Goal: Task Accomplishment & Management: Manage account settings

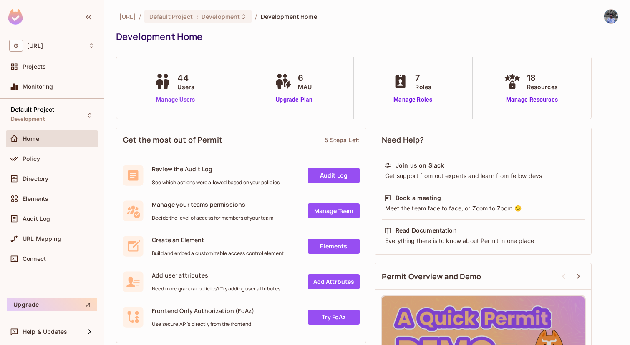
click at [181, 98] on link "Manage Users" at bounding box center [175, 100] width 46 height 9
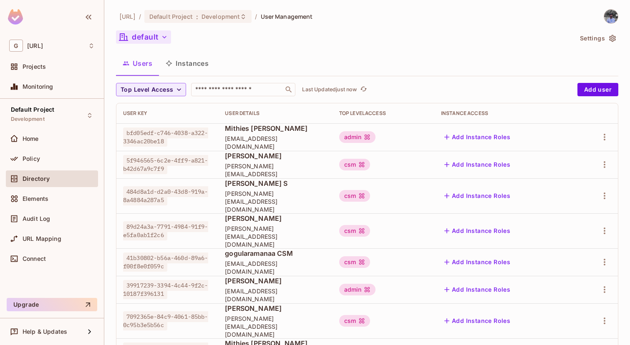
click at [158, 38] on button "default" at bounding box center [143, 36] width 55 height 13
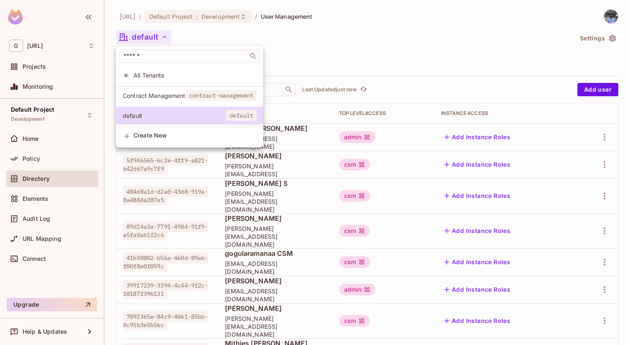
click at [178, 93] on span "Contract Management" at bounding box center [154, 96] width 63 height 8
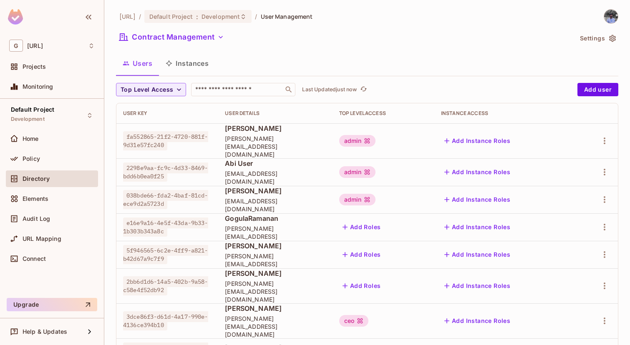
scroll to position [127, 0]
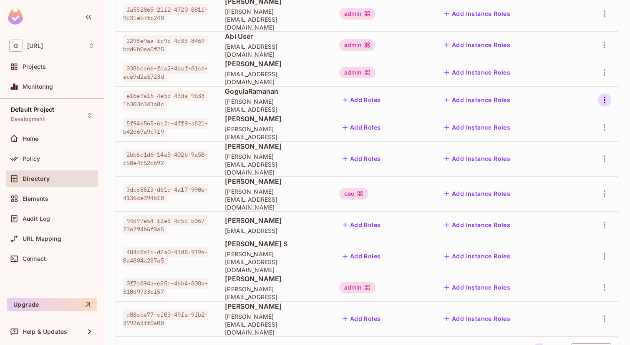
click at [609, 96] on icon "button" at bounding box center [604, 100] width 10 height 10
click at [584, 147] on div "Delete User" at bounding box center [571, 148] width 33 height 8
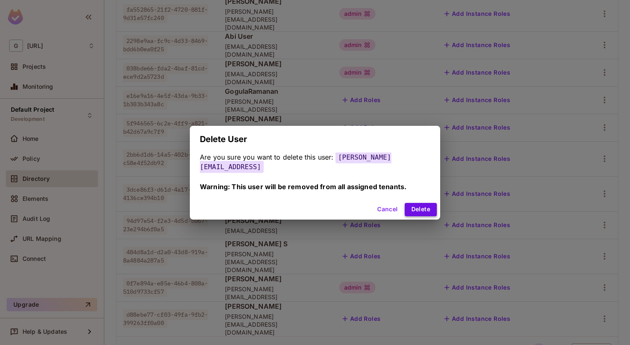
click at [422, 203] on button "Delete" at bounding box center [421, 209] width 32 height 13
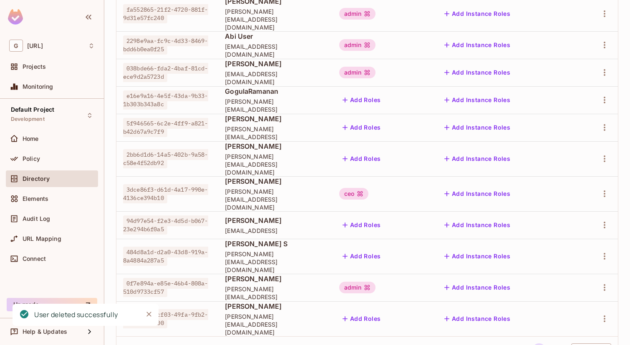
scroll to position [100, 0]
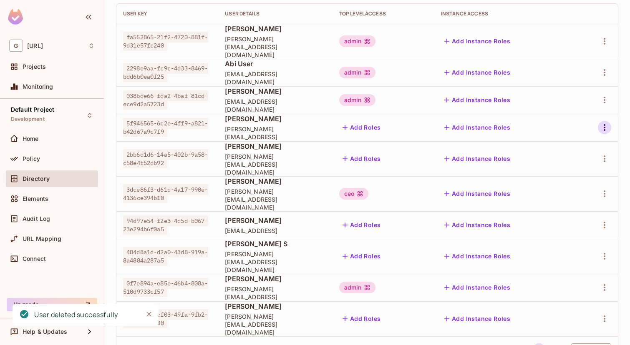
click at [607, 123] on icon "button" at bounding box center [604, 128] width 10 height 10
click at [565, 181] on span "Delete User" at bounding box center [571, 175] width 38 height 13
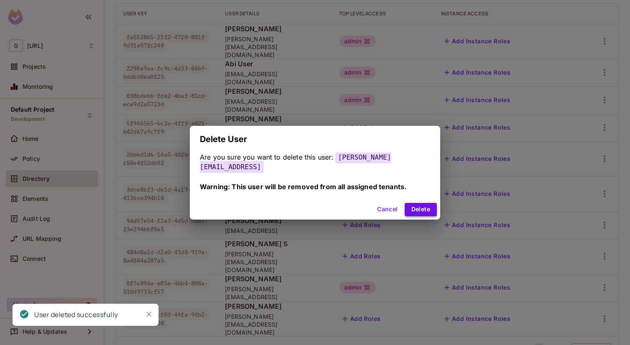
click at [416, 207] on button "Delete" at bounding box center [421, 209] width 32 height 13
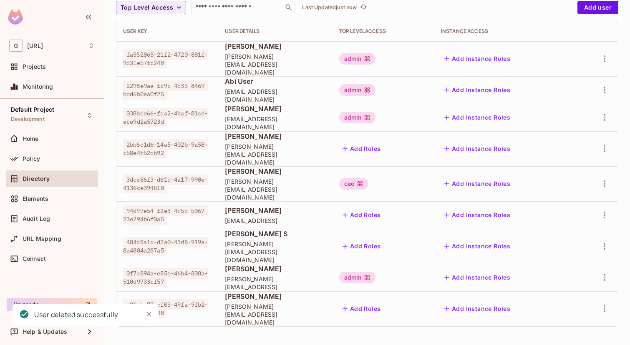
scroll to position [45, 0]
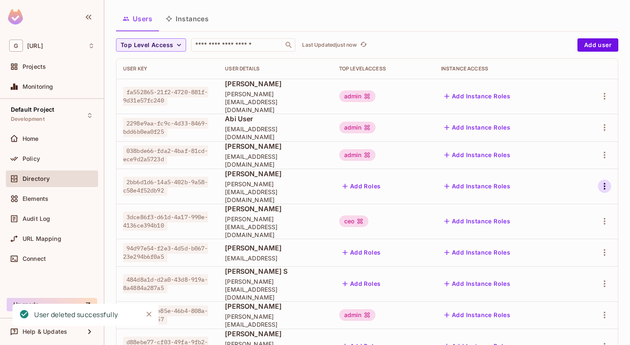
click at [603, 181] on icon "button" at bounding box center [604, 186] width 10 height 10
click at [568, 233] on div "Delete User" at bounding box center [571, 231] width 33 height 8
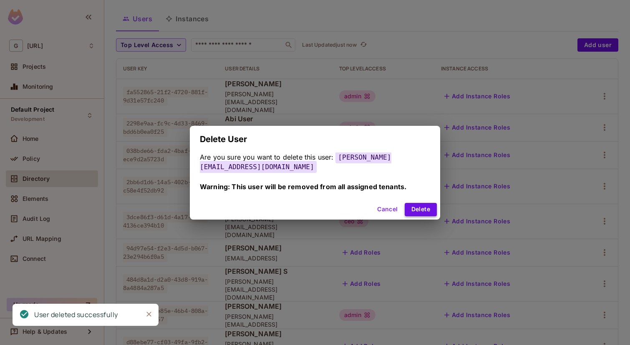
click at [423, 207] on button "Delete" at bounding box center [421, 209] width 32 height 13
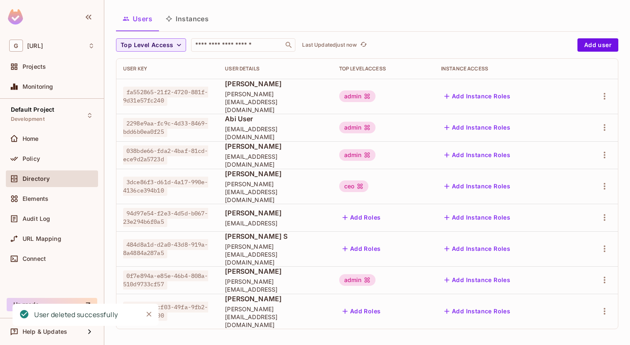
scroll to position [17, 0]
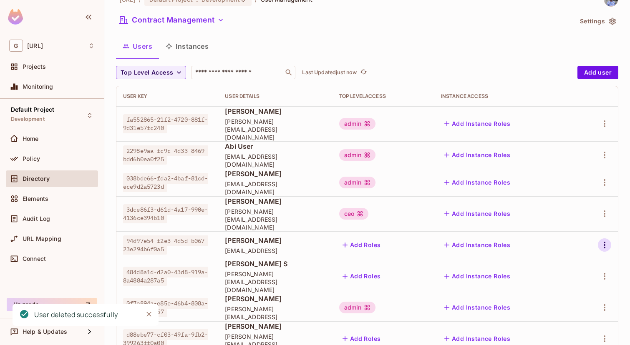
click at [605, 240] on icon "button" at bounding box center [604, 245] width 10 height 10
click at [563, 286] on div "Delete User" at bounding box center [571, 286] width 33 height 8
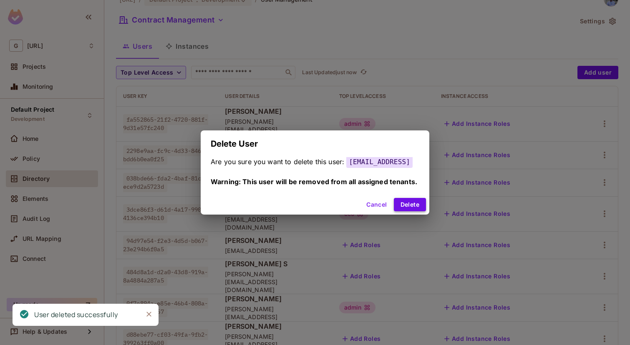
click at [422, 207] on button "Delete" at bounding box center [410, 204] width 32 height 13
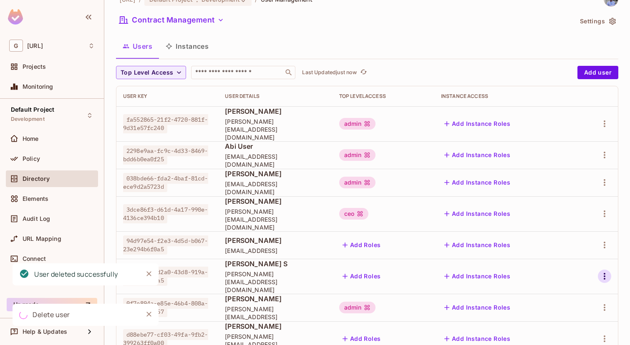
click at [606, 272] on icon "button" at bounding box center [604, 277] width 10 height 10
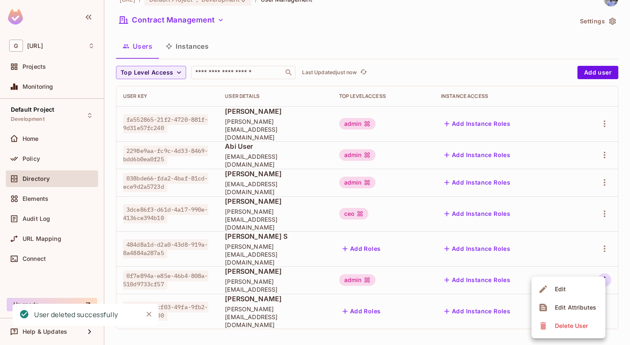
scroll to position [0, 0]
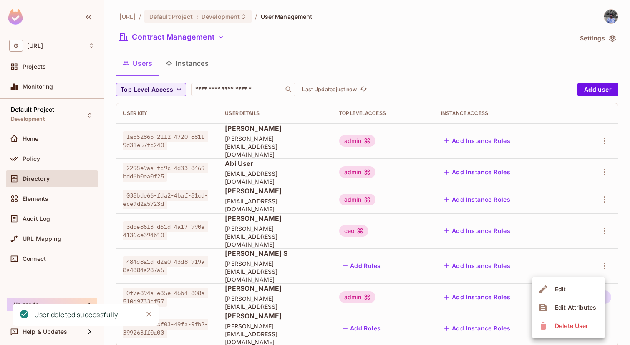
click at [562, 319] on li "Delete User" at bounding box center [568, 326] width 74 height 18
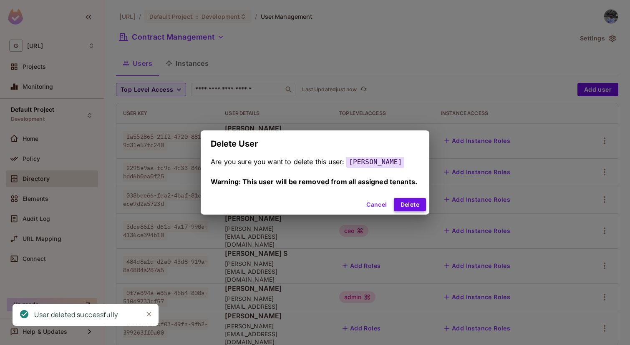
click at [420, 205] on button "Delete" at bounding box center [410, 204] width 32 height 13
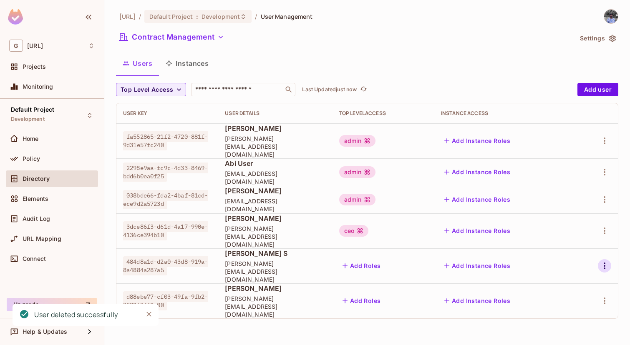
click at [603, 261] on icon "button" at bounding box center [604, 266] width 10 height 10
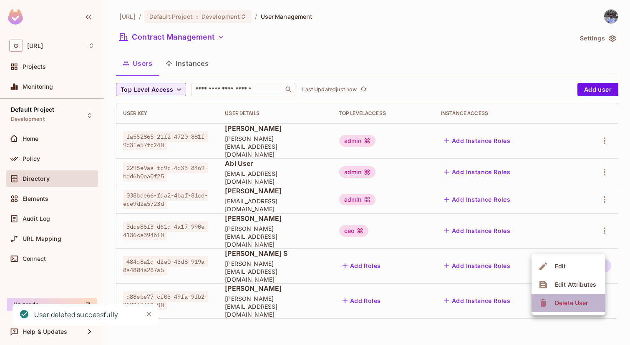
click at [559, 303] on div "Delete User" at bounding box center [571, 303] width 33 height 8
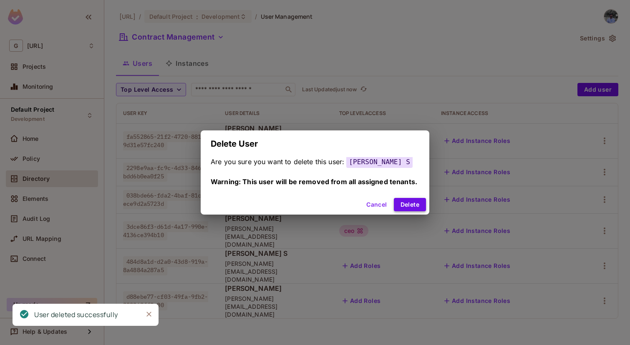
click at [413, 201] on button "Delete" at bounding box center [410, 204] width 32 height 13
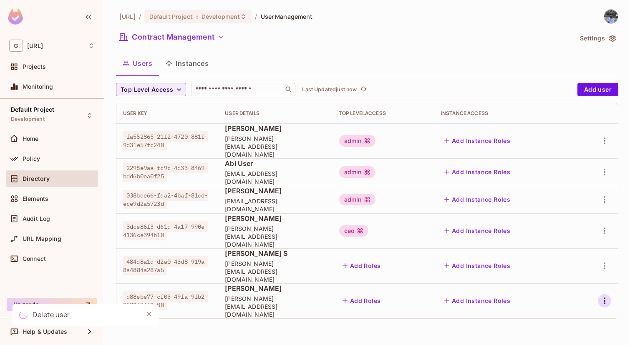
click at [601, 296] on icon "button" at bounding box center [604, 301] width 10 height 10
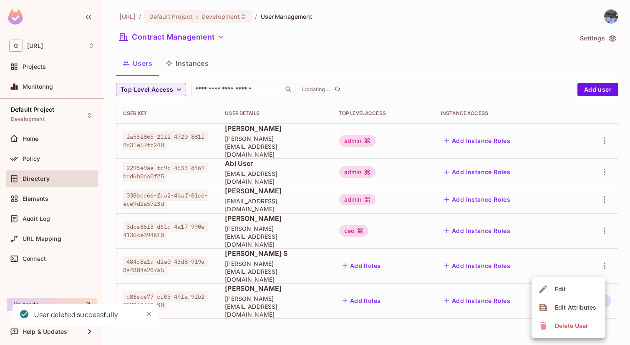
click at [572, 324] on div "[URL] / Default Project : Development / User Management Contract Management Set…" at bounding box center [367, 172] width 526 height 345
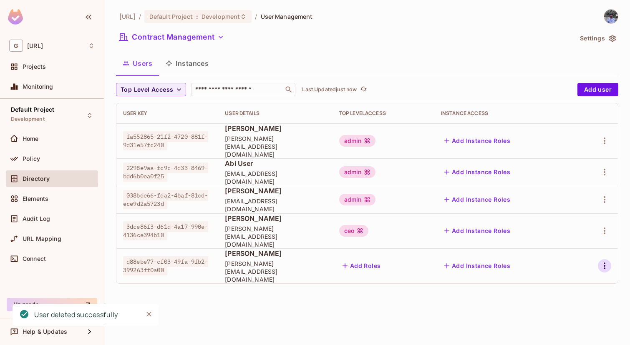
click at [608, 261] on icon "button" at bounding box center [604, 266] width 10 height 10
click at [573, 300] on div "Delete User" at bounding box center [571, 303] width 33 height 8
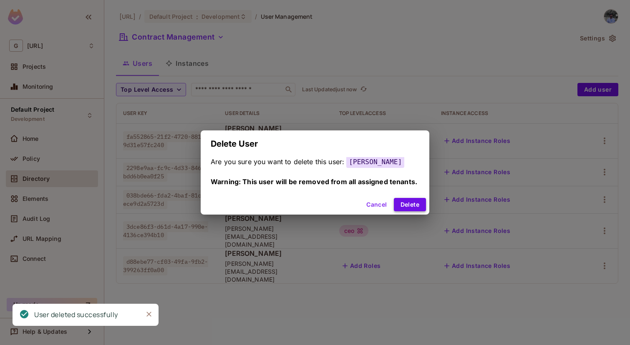
click at [415, 203] on button "Delete" at bounding box center [410, 204] width 32 height 13
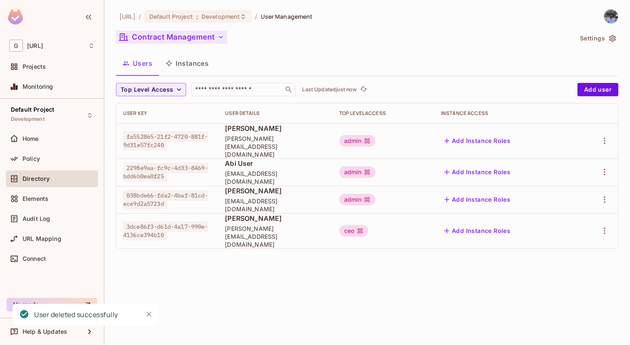
click at [194, 34] on button "Contract Management" at bounding box center [171, 36] width 111 height 13
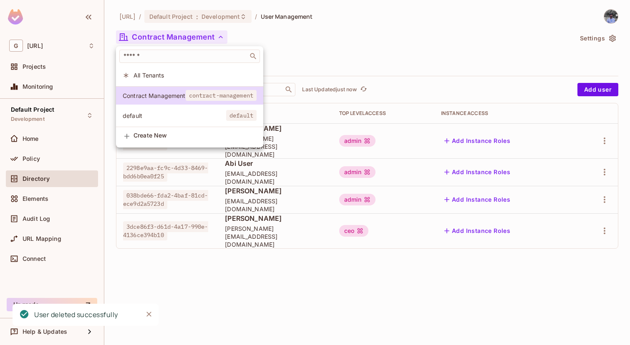
click at [176, 77] on span "All Tenants" at bounding box center [194, 75] width 123 height 8
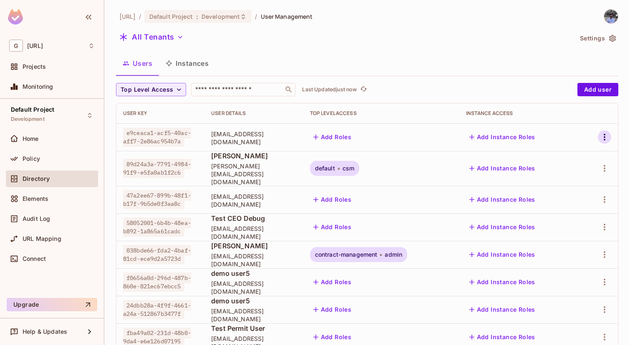
click at [603, 140] on icon "button" at bounding box center [604, 137] width 10 height 10
click at [584, 212] on span "Delete User" at bounding box center [567, 211] width 38 height 13
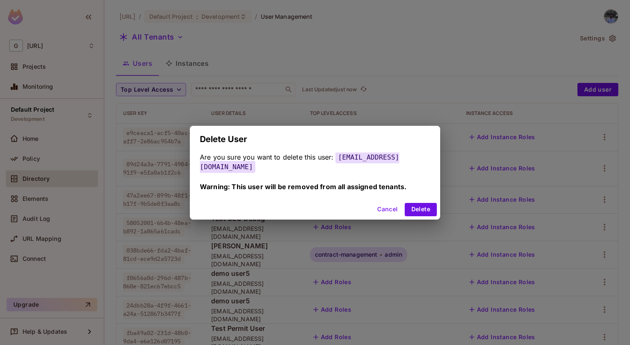
click at [377, 203] on button "Cancel" at bounding box center [387, 209] width 27 height 13
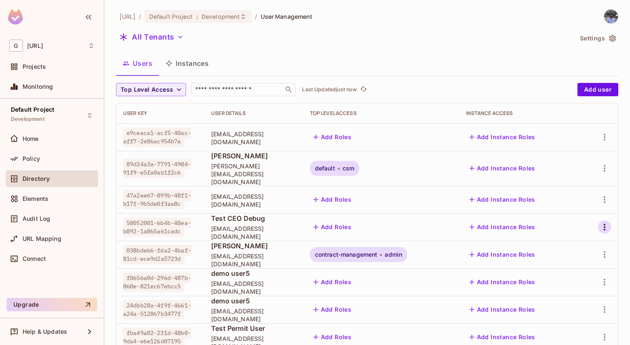
click at [606, 222] on icon "button" at bounding box center [604, 227] width 10 height 10
click at [575, 294] on div "Delete User" at bounding box center [567, 294] width 33 height 8
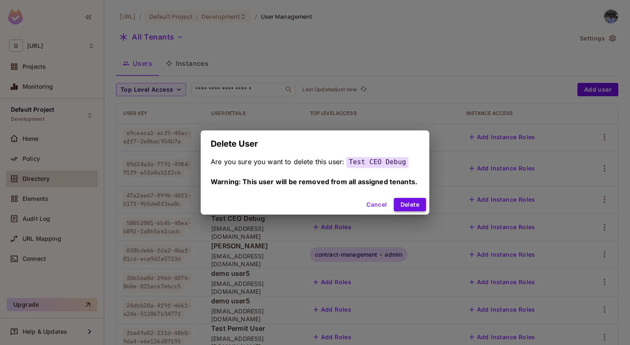
click at [422, 207] on button "Delete" at bounding box center [410, 204] width 32 height 13
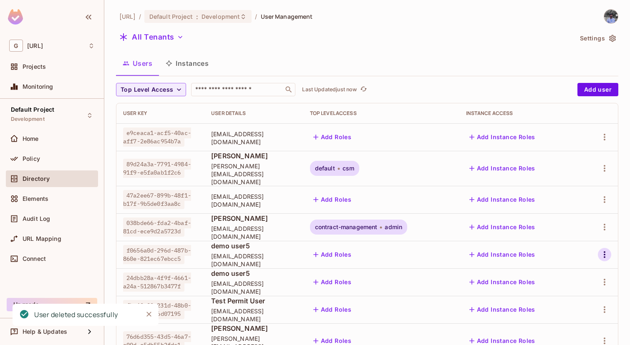
click at [603, 250] on icon "button" at bounding box center [604, 255] width 10 height 10
click at [563, 316] on span "Delete User" at bounding box center [567, 321] width 38 height 13
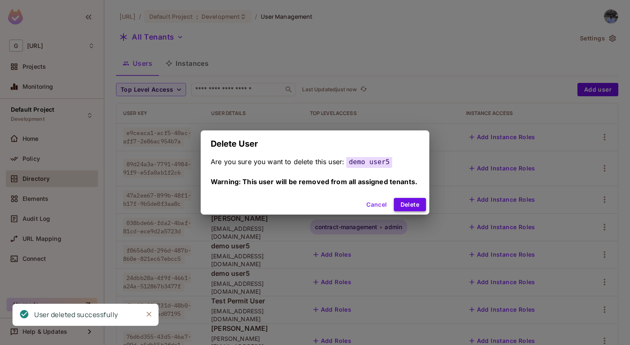
click at [412, 206] on button "Delete" at bounding box center [410, 204] width 32 height 13
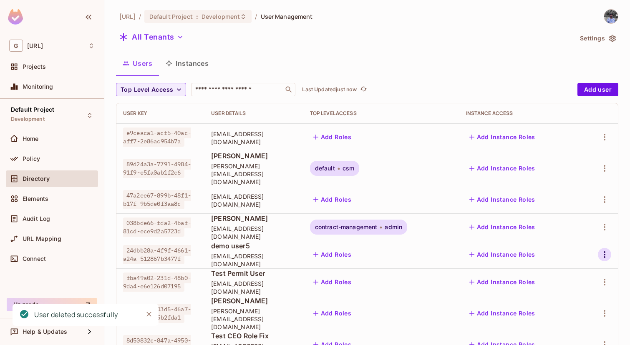
click at [604, 250] on icon "button" at bounding box center [604, 255] width 10 height 10
click at [565, 325] on div "Delete User" at bounding box center [567, 321] width 33 height 8
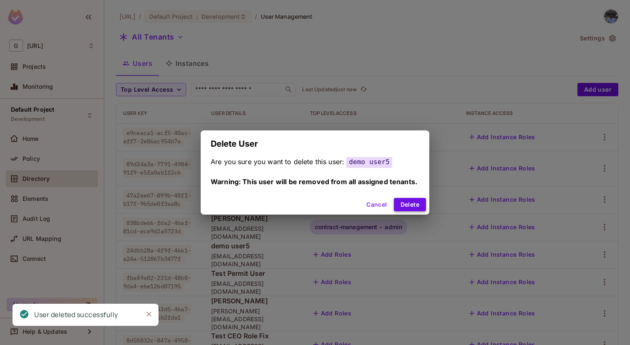
click at [415, 207] on button "Delete" at bounding box center [410, 204] width 32 height 13
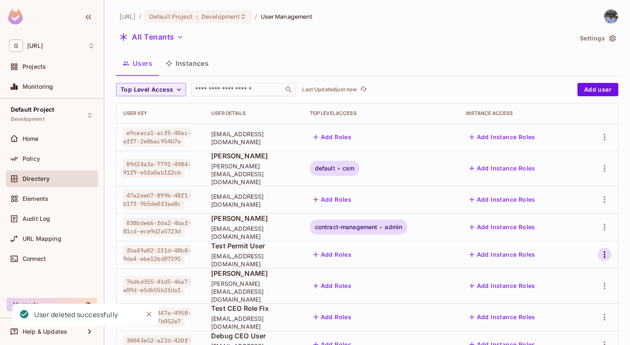
click at [609, 248] on button "button" at bounding box center [604, 254] width 13 height 13
click at [572, 318] on div "Delete User" at bounding box center [567, 321] width 33 height 8
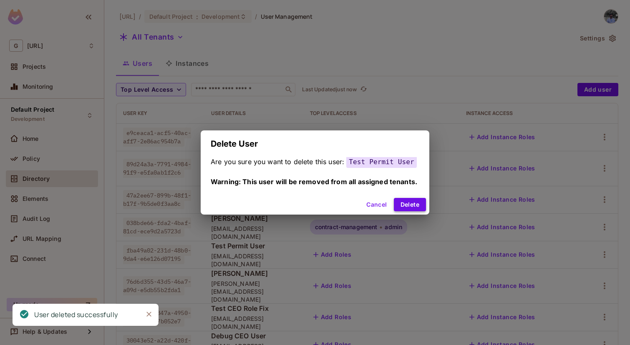
click at [413, 207] on button "Delete" at bounding box center [410, 204] width 32 height 13
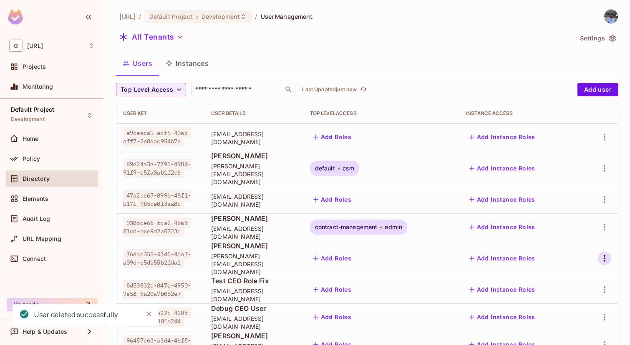
click at [603, 254] on icon "button" at bounding box center [604, 259] width 10 height 10
click at [566, 313] on li "Delete User" at bounding box center [566, 321] width 78 height 18
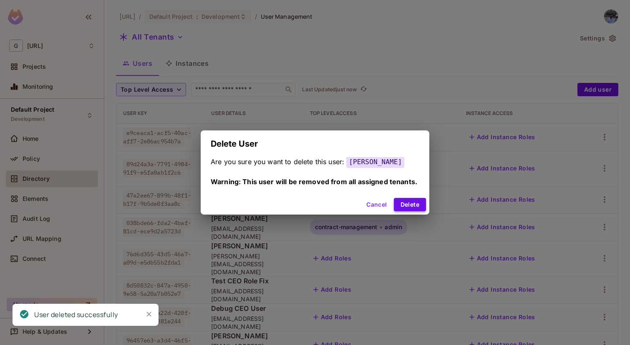
click at [410, 203] on button "Delete" at bounding box center [410, 204] width 32 height 13
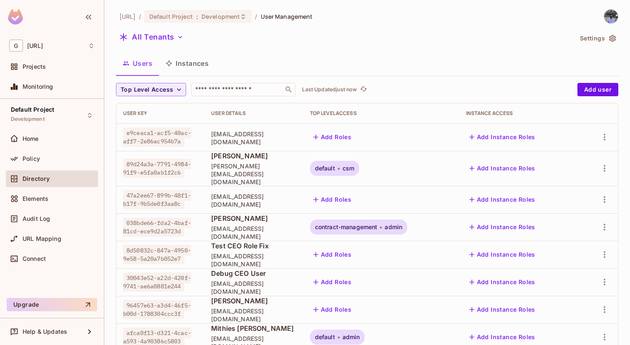
scroll to position [21, 0]
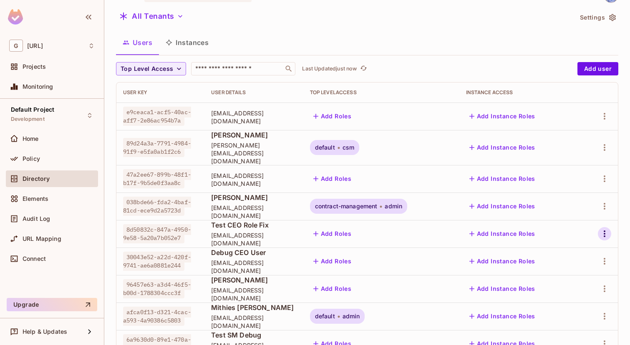
click at [602, 229] on icon "button" at bounding box center [604, 234] width 10 height 10
click at [567, 297] on div "Delete User" at bounding box center [567, 301] width 33 height 8
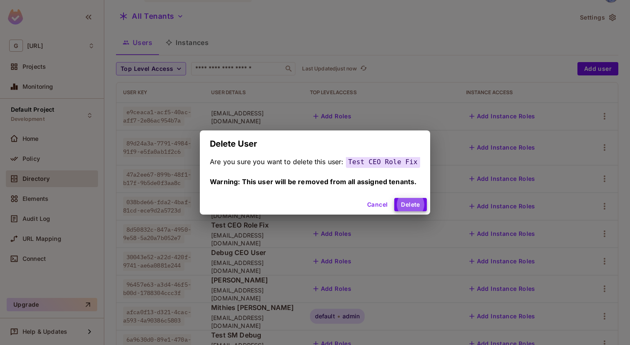
click at [394, 198] on button "Delete" at bounding box center [410, 204] width 32 height 13
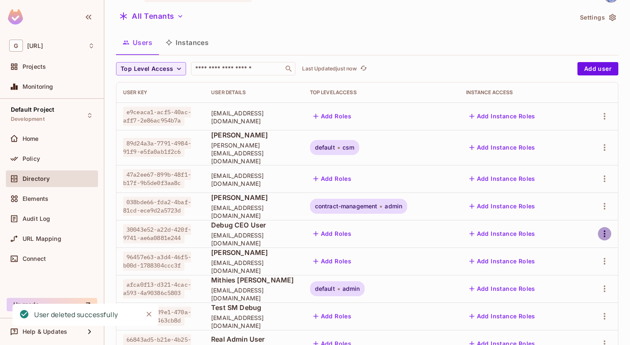
click at [606, 230] on icon "button" at bounding box center [604, 234] width 10 height 10
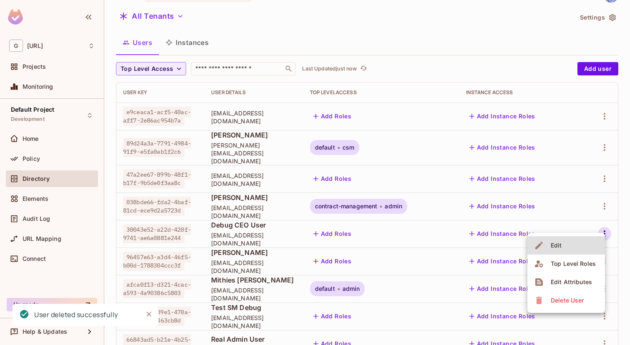
click at [577, 297] on div "Delete User" at bounding box center [567, 301] width 33 height 8
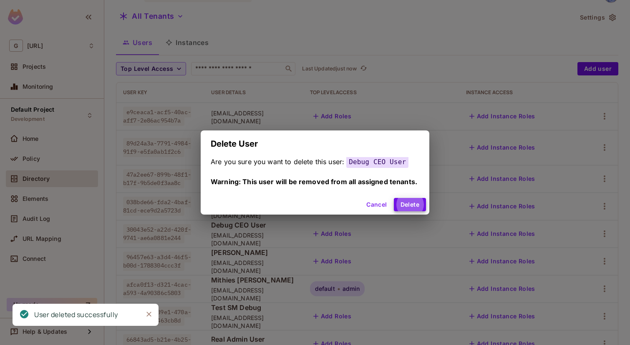
click at [394, 198] on button "Delete" at bounding box center [410, 204] width 32 height 13
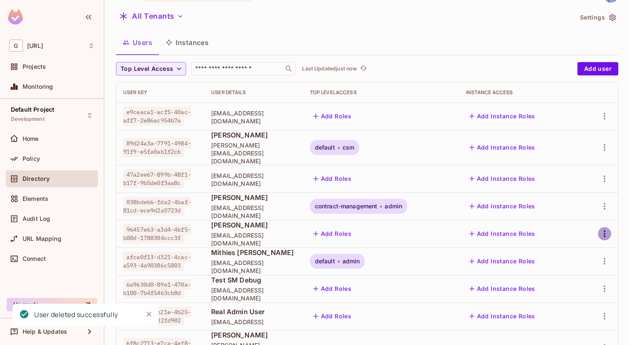
click at [604, 231] on icon "button" at bounding box center [605, 234] width 2 height 7
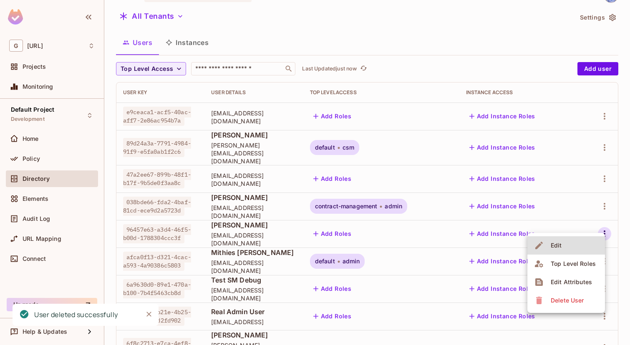
click at [566, 299] on div "Delete User" at bounding box center [567, 301] width 33 height 8
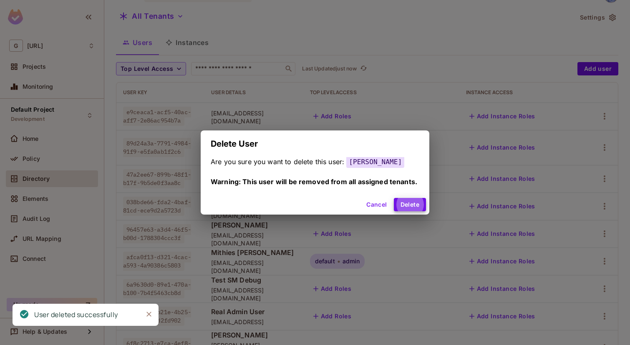
click at [394, 198] on button "Delete" at bounding box center [410, 204] width 32 height 13
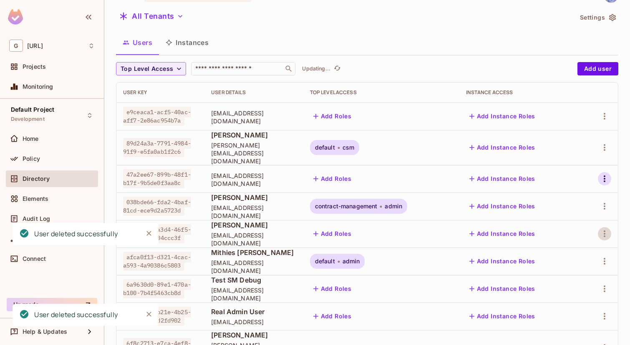
click at [607, 174] on icon "button" at bounding box center [604, 179] width 10 height 10
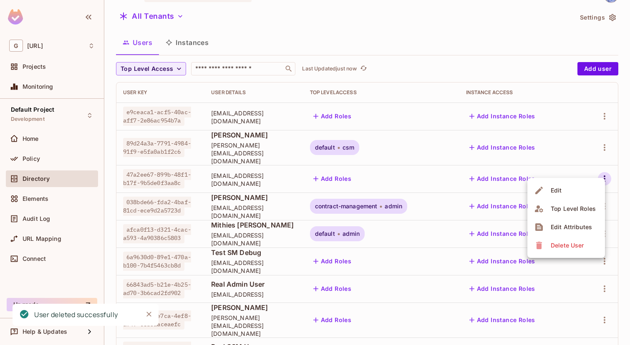
click at [614, 250] on div at bounding box center [315, 172] width 630 height 345
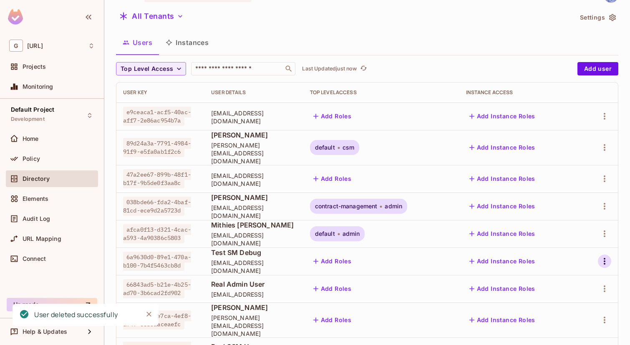
click at [606, 256] on icon "button" at bounding box center [604, 261] width 10 height 10
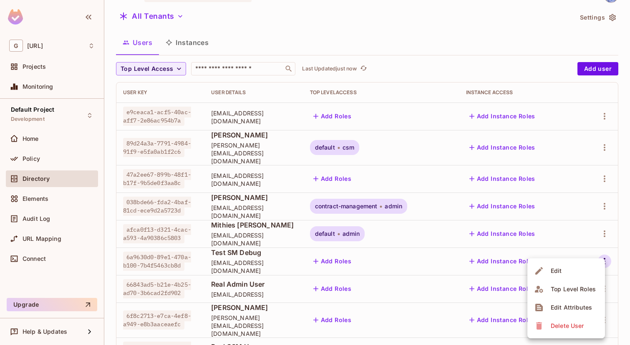
click at [571, 331] on span "Delete User" at bounding box center [567, 325] width 38 height 13
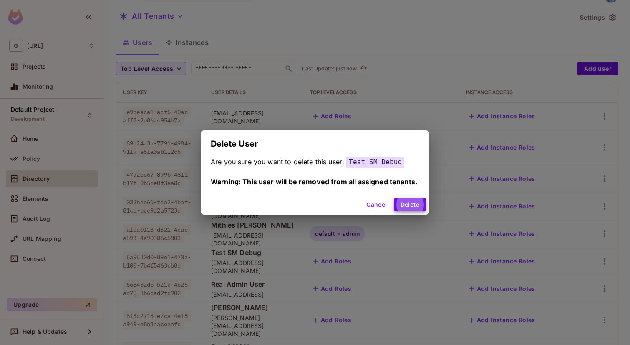
click at [394, 198] on button "Delete" at bounding box center [410, 204] width 32 height 13
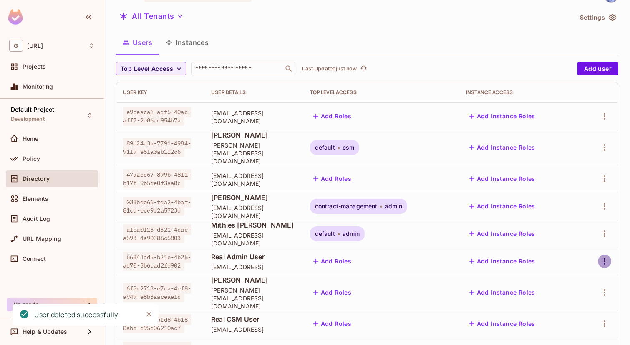
click at [604, 258] on icon "button" at bounding box center [605, 261] width 2 height 7
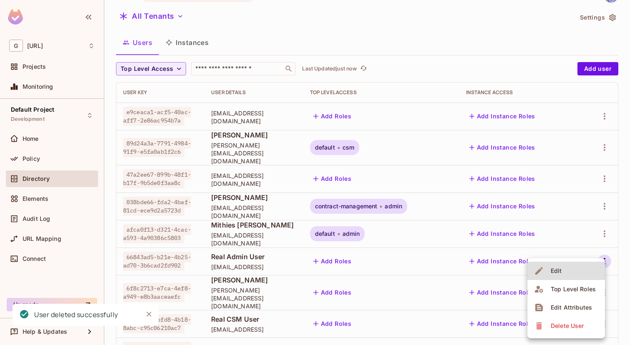
click at [573, 321] on span "Delete User" at bounding box center [567, 325] width 38 height 13
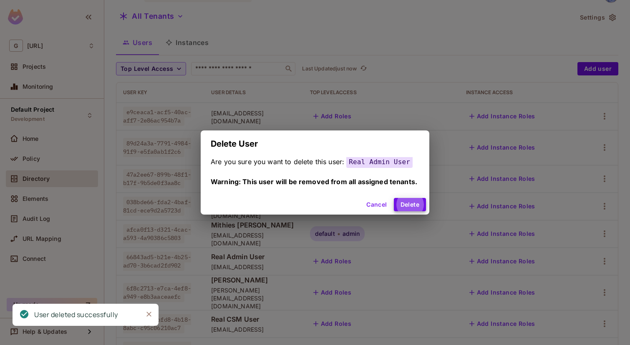
click at [394, 198] on button "Delete" at bounding box center [410, 204] width 32 height 13
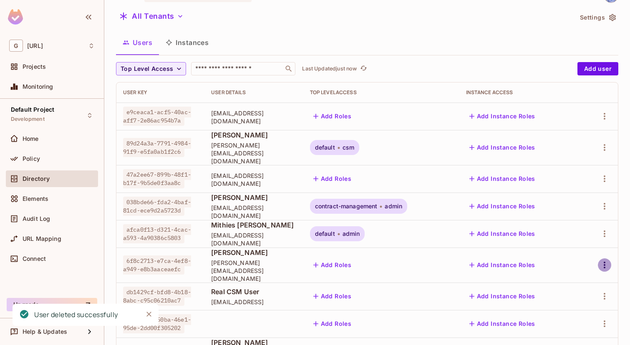
click at [605, 260] on icon "button" at bounding box center [604, 265] width 10 height 10
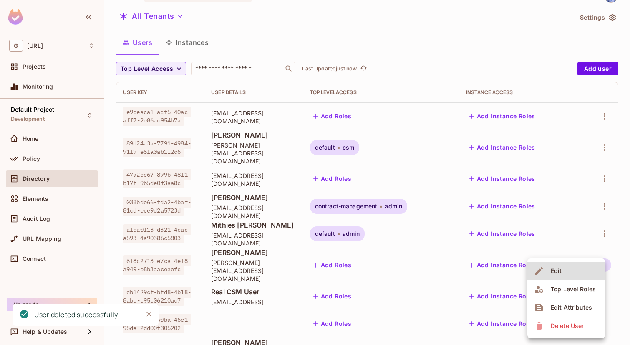
click at [566, 323] on div "Delete User" at bounding box center [567, 326] width 33 height 8
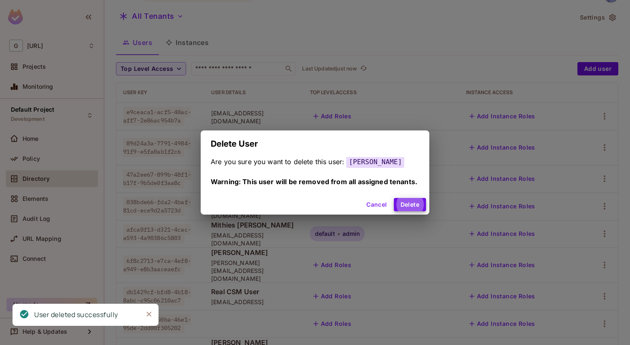
click at [394, 198] on button "Delete" at bounding box center [410, 204] width 32 height 13
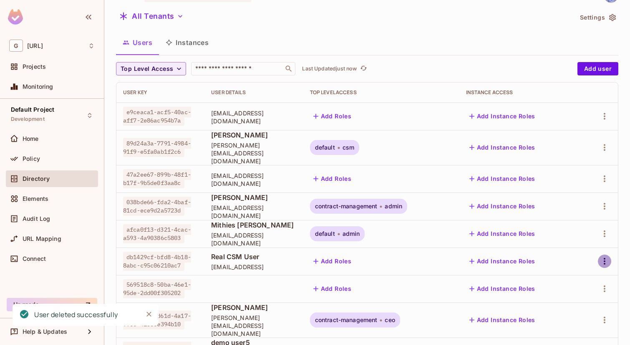
click at [604, 258] on icon "button" at bounding box center [605, 261] width 2 height 7
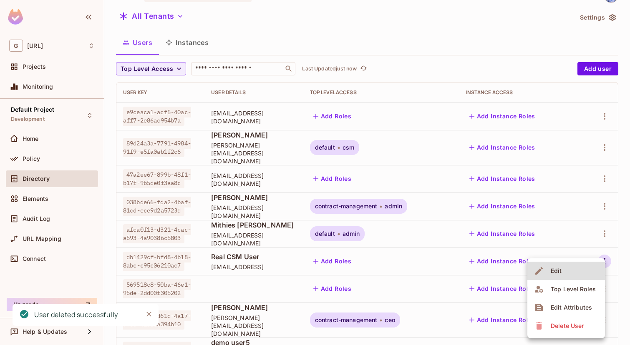
click at [573, 324] on div "Delete User" at bounding box center [567, 326] width 33 height 8
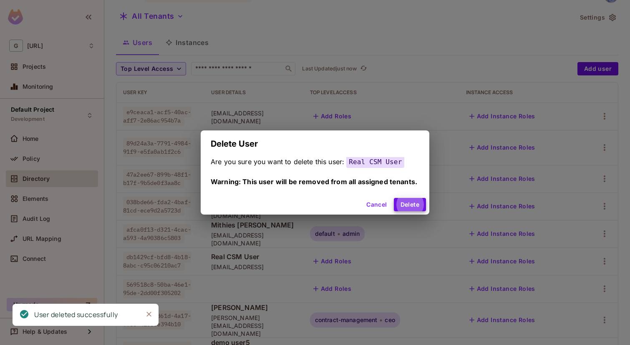
click at [394, 198] on button "Delete" at bounding box center [410, 204] width 32 height 13
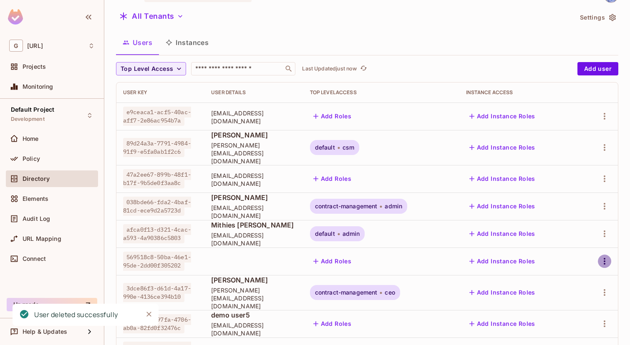
click at [604, 258] on icon "button" at bounding box center [605, 261] width 2 height 7
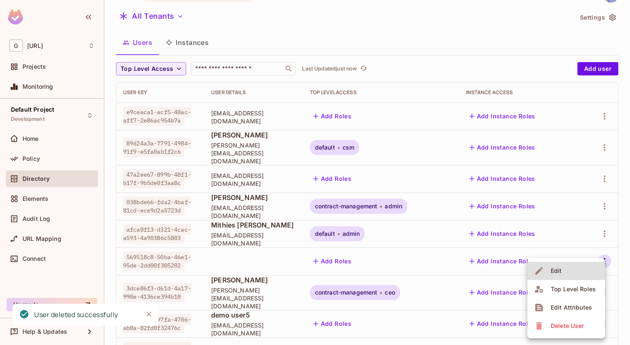
click at [571, 322] on div "Delete User" at bounding box center [567, 326] width 33 height 8
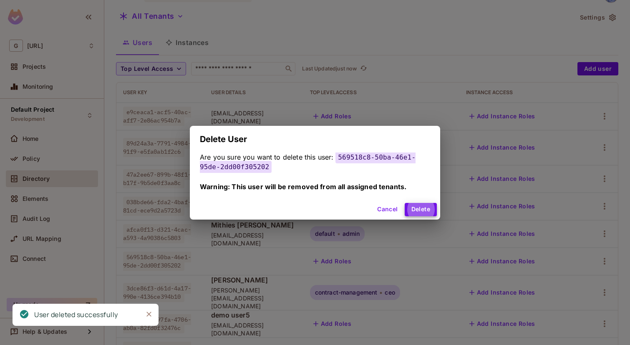
click at [405, 203] on button "Delete" at bounding box center [421, 209] width 32 height 13
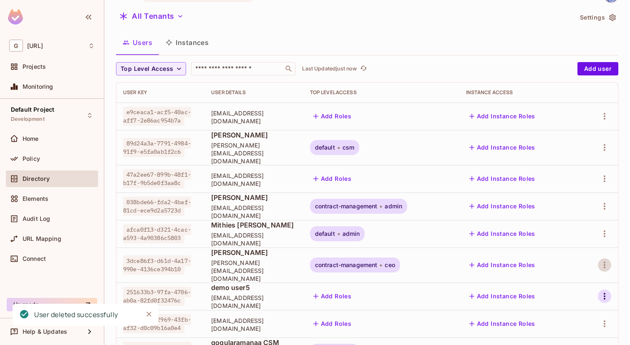
click at [605, 292] on icon "button" at bounding box center [604, 297] width 10 height 10
click at [571, 331] on span "Delete User" at bounding box center [567, 325] width 38 height 13
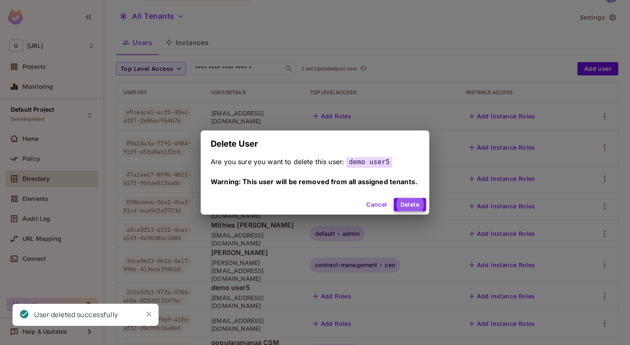
click at [394, 198] on button "Delete" at bounding box center [410, 204] width 32 height 13
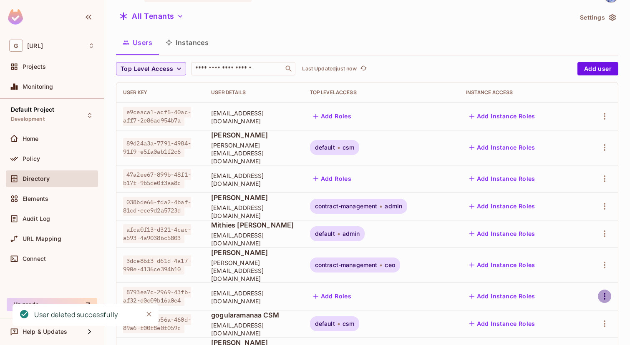
click at [607, 292] on icon "button" at bounding box center [604, 297] width 10 height 10
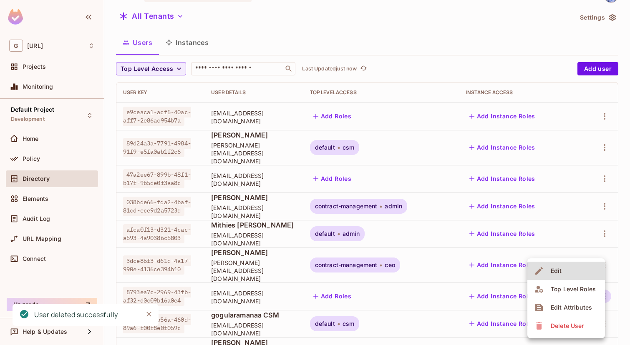
click at [581, 324] on div "Delete User" at bounding box center [567, 326] width 33 height 8
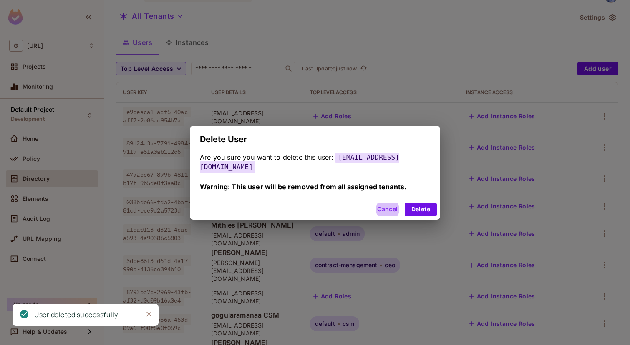
click at [405, 203] on button "Delete" at bounding box center [421, 209] width 32 height 13
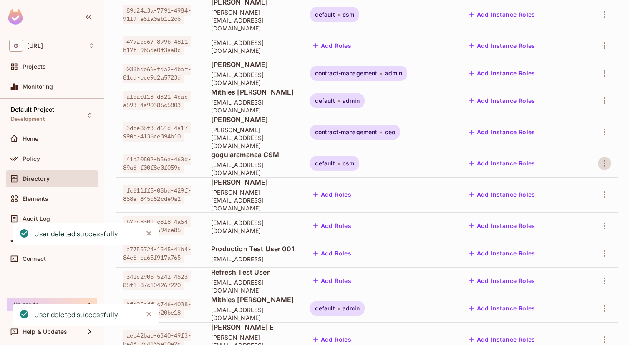
scroll to position [161, 0]
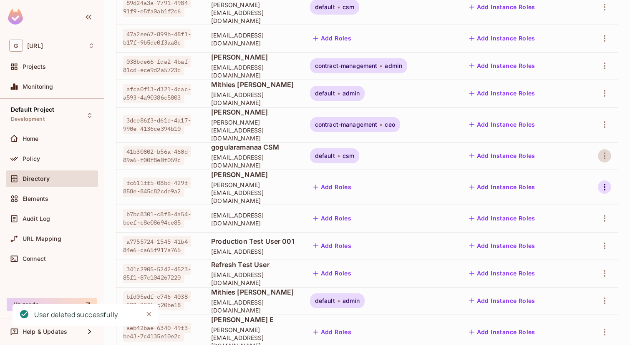
click at [605, 184] on icon "button" at bounding box center [605, 187] width 2 height 7
click at [571, 244] on div "Delete User" at bounding box center [567, 243] width 33 height 8
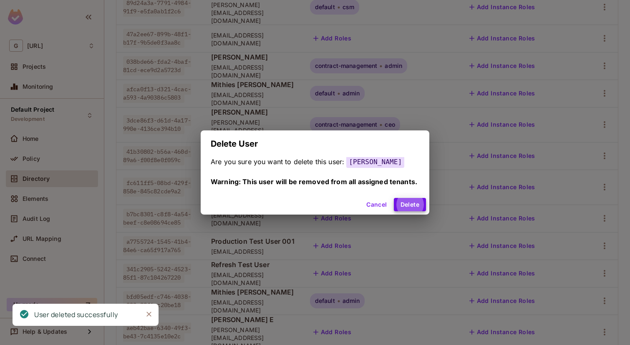
click at [394, 198] on button "Delete" at bounding box center [410, 204] width 32 height 13
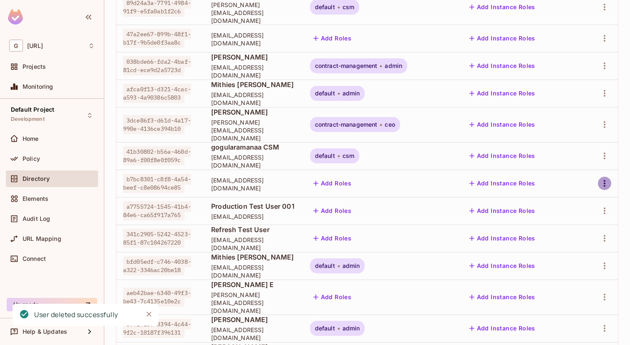
click at [604, 180] on icon "button" at bounding box center [605, 183] width 2 height 7
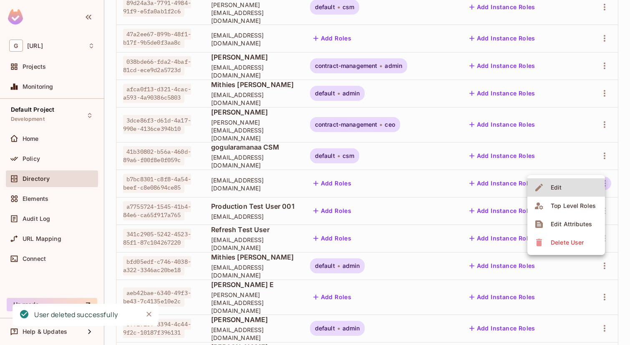
click at [578, 241] on div "Delete User" at bounding box center [567, 243] width 33 height 8
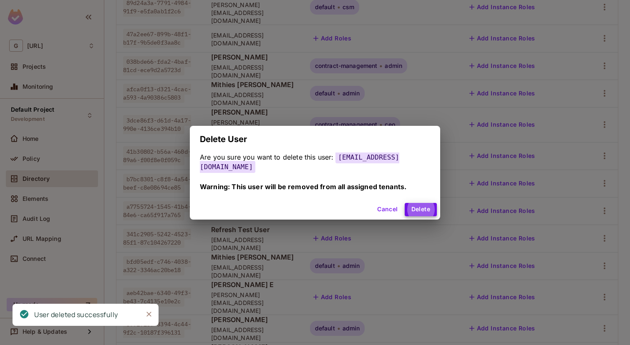
click at [405, 203] on button "Delete" at bounding box center [421, 209] width 32 height 13
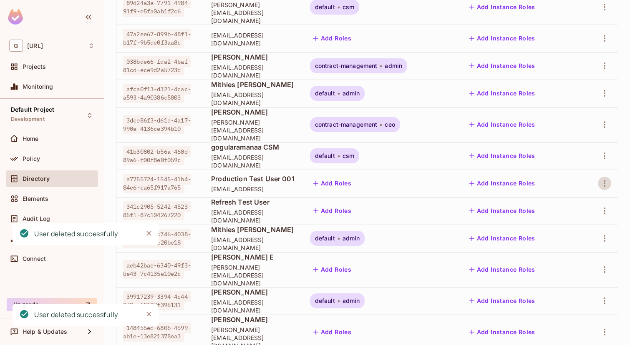
scroll to position [157, 0]
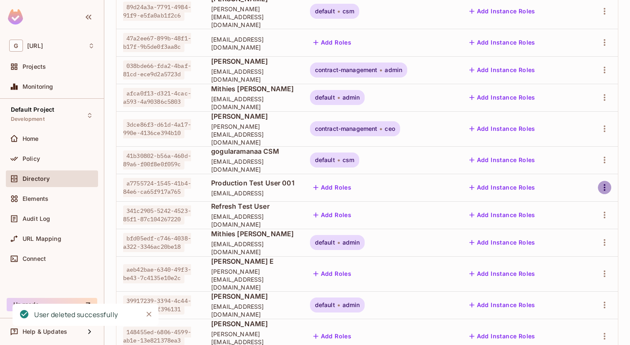
click at [602, 183] on icon "button" at bounding box center [604, 188] width 10 height 10
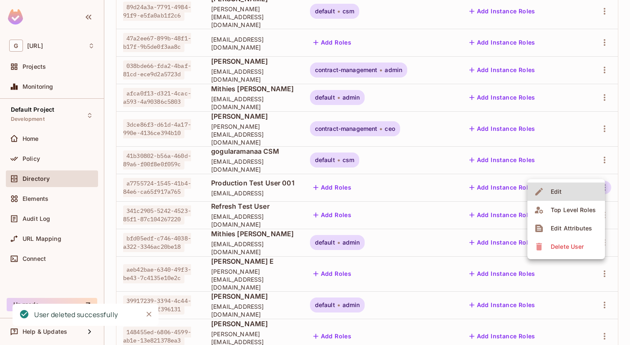
click at [566, 246] on div "Delete User" at bounding box center [567, 247] width 33 height 8
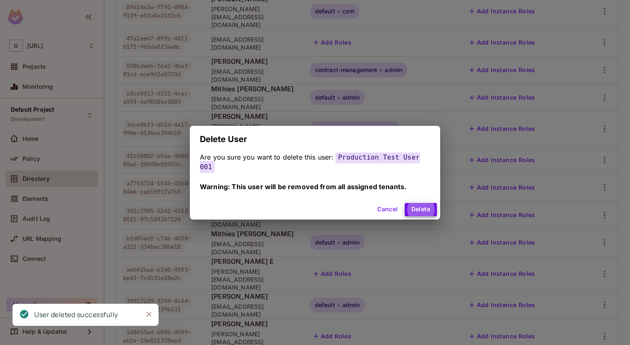
click at [405, 203] on button "Delete" at bounding box center [421, 209] width 32 height 13
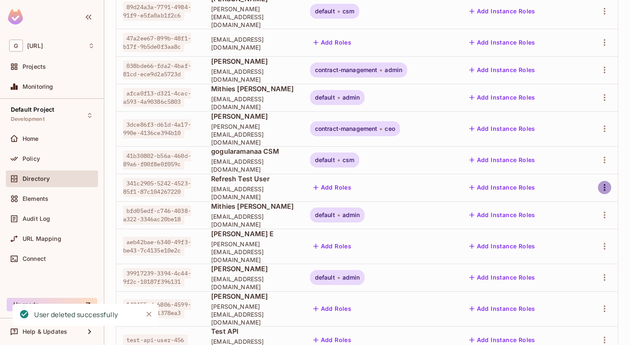
click at [605, 183] on icon "button" at bounding box center [604, 188] width 10 height 10
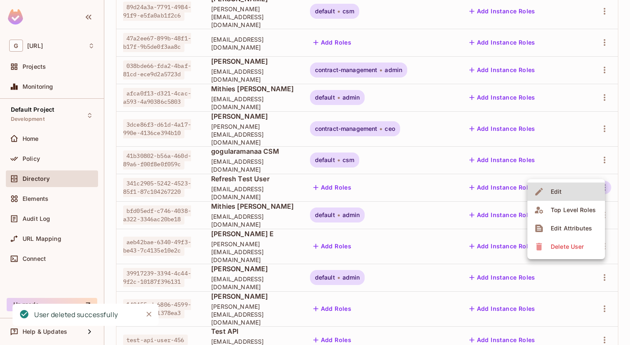
click at [557, 247] on div "Delete User" at bounding box center [567, 247] width 33 height 8
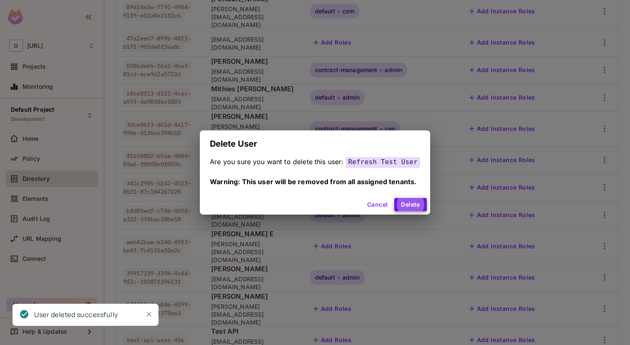
click at [394, 198] on button "Delete" at bounding box center [410, 204] width 32 height 13
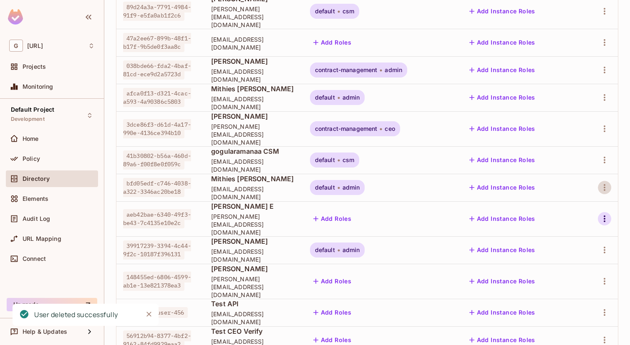
click at [606, 214] on icon "button" at bounding box center [604, 219] width 10 height 10
click at [575, 278] on div "Delete User" at bounding box center [567, 274] width 33 height 8
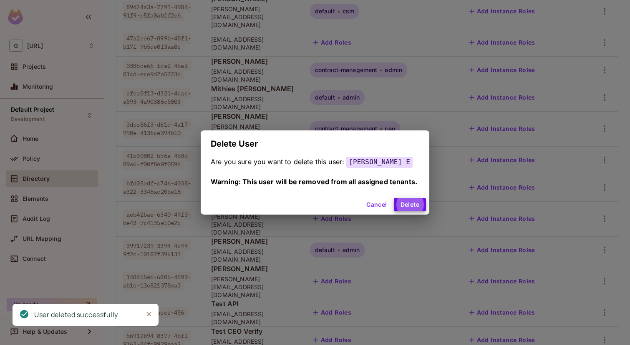
click at [394, 198] on button "Delete" at bounding box center [410, 204] width 32 height 13
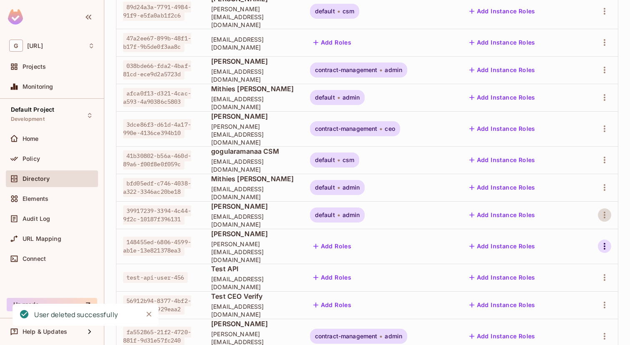
click at [604, 243] on icon "button" at bounding box center [605, 246] width 2 height 7
click at [603, 241] on icon "button" at bounding box center [604, 246] width 10 height 10
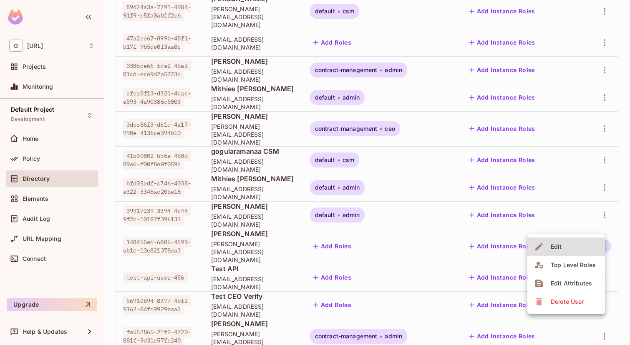
click at [570, 304] on div "Delete User" at bounding box center [567, 302] width 33 height 8
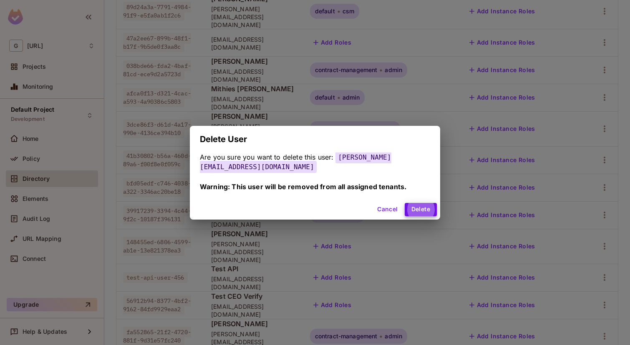
click at [405, 203] on button "Delete" at bounding box center [421, 209] width 32 height 13
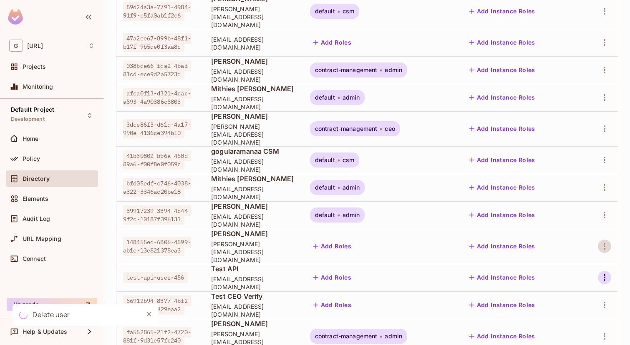
click at [601, 271] on button "button" at bounding box center [604, 277] width 13 height 13
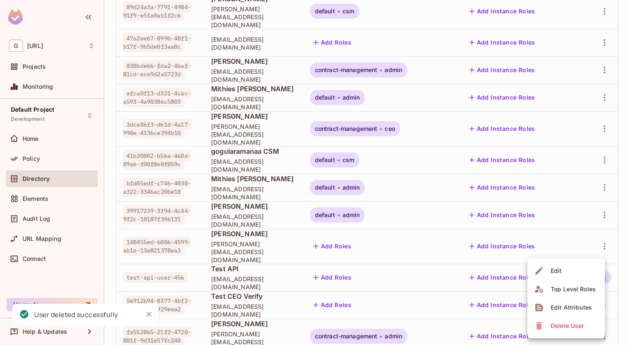
click at [568, 323] on div "Delete User" at bounding box center [567, 326] width 33 height 8
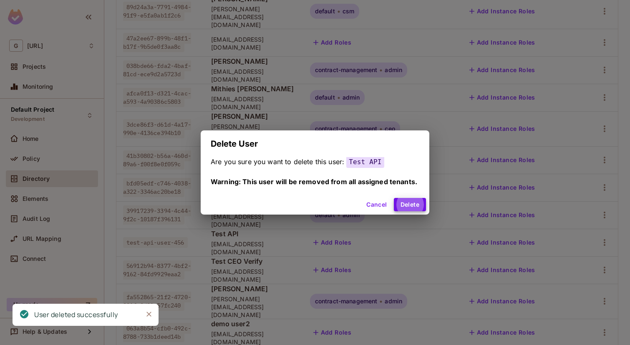
click at [394, 198] on button "Delete" at bounding box center [410, 204] width 32 height 13
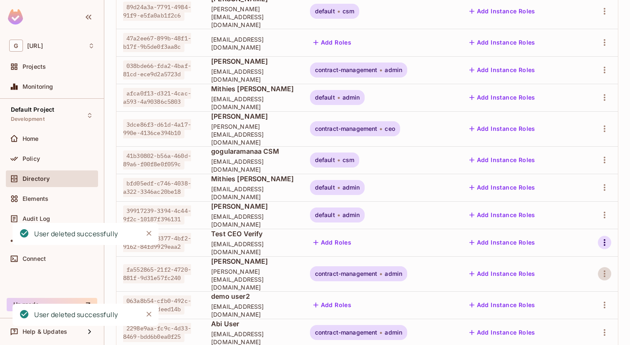
click at [605, 238] on icon "button" at bounding box center [604, 243] width 10 height 10
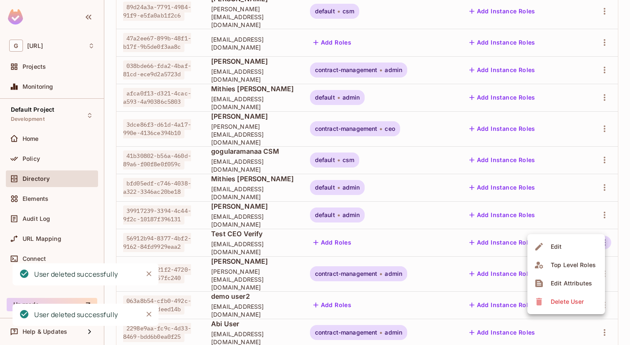
click at [571, 307] on span "Delete User" at bounding box center [567, 301] width 38 height 13
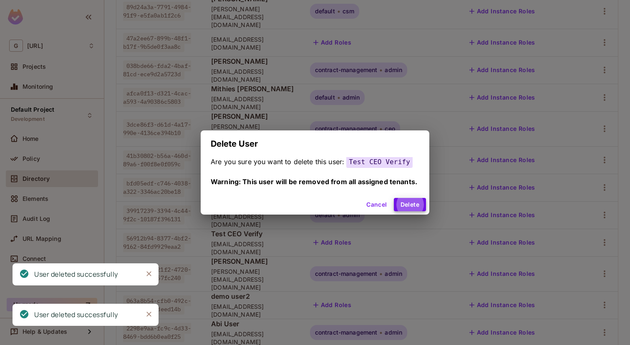
click at [394, 198] on button "Delete" at bounding box center [410, 204] width 32 height 13
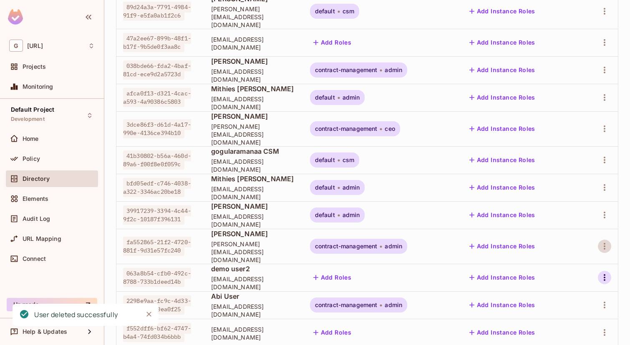
click at [603, 273] on icon "button" at bounding box center [604, 278] width 10 height 10
click at [572, 332] on span "Delete User" at bounding box center [567, 325] width 38 height 13
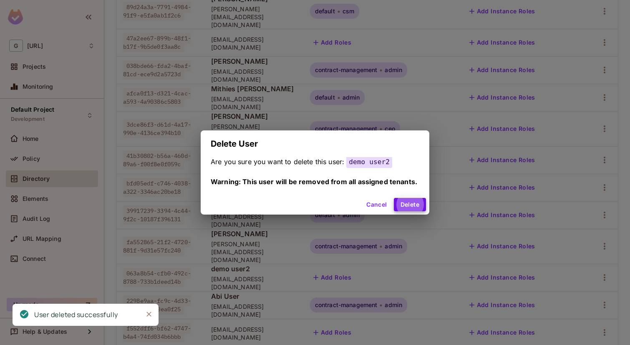
click at [394, 198] on button "Delete" at bounding box center [410, 204] width 32 height 13
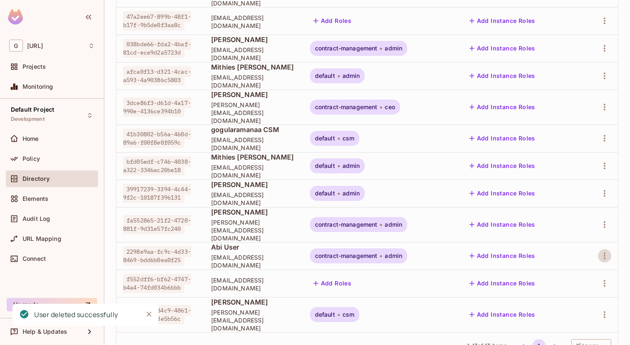
scroll to position [182, 0]
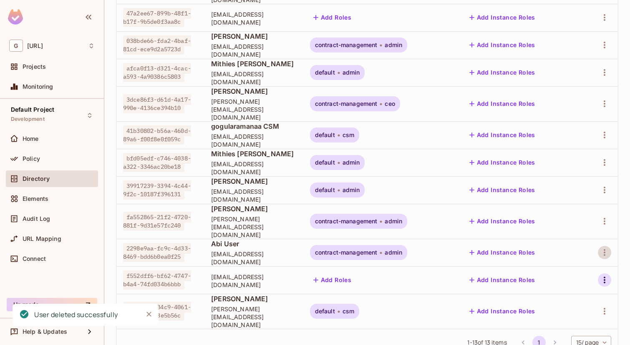
click at [606, 275] on icon "button" at bounding box center [604, 280] width 10 height 10
click at [570, 329] on div "Delete User" at bounding box center [567, 326] width 33 height 8
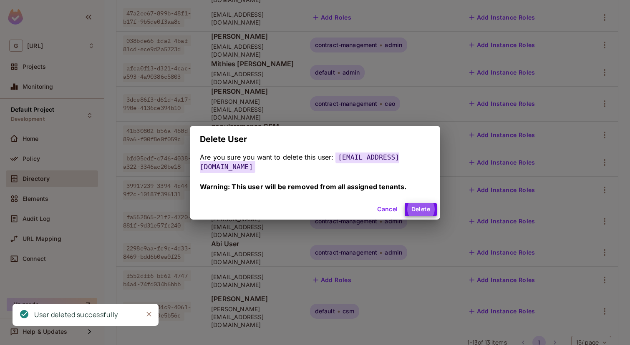
click at [405, 203] on button "Delete" at bounding box center [421, 209] width 32 height 13
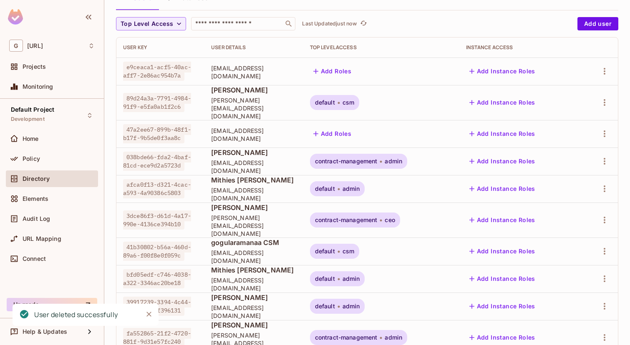
scroll to position [0, 0]
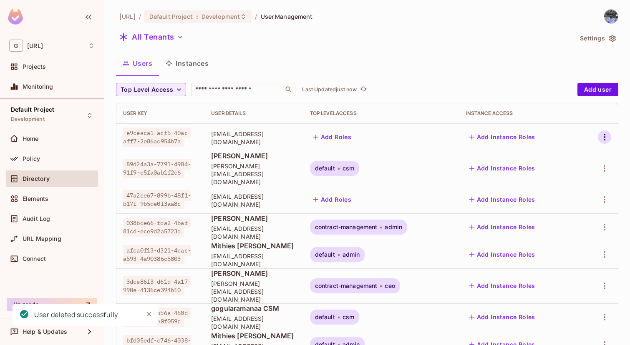
click at [606, 136] on icon "button" at bounding box center [604, 137] width 10 height 10
click at [574, 210] on div "Delete User" at bounding box center [567, 211] width 33 height 8
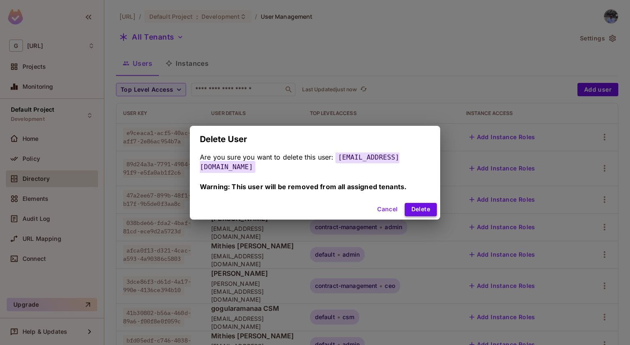
click at [418, 208] on button "Delete" at bounding box center [421, 209] width 32 height 13
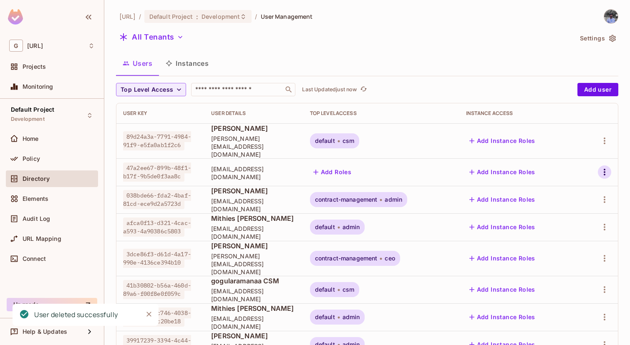
click at [601, 167] on icon "button" at bounding box center [604, 172] width 10 height 10
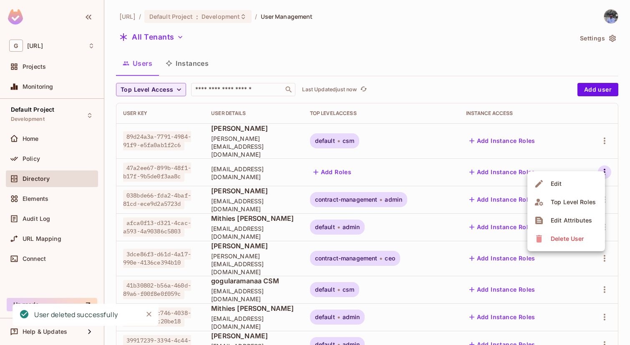
click at [548, 237] on span "Delete User" at bounding box center [567, 238] width 38 height 13
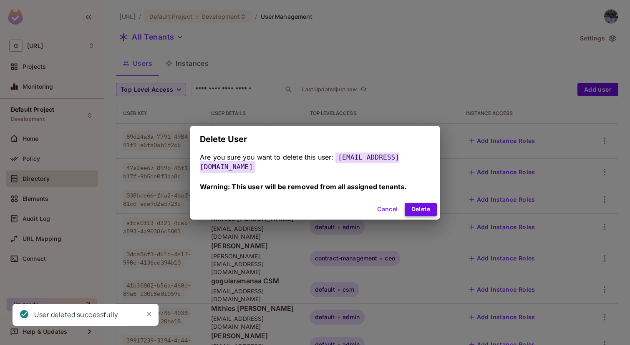
click at [411, 206] on button "Delete" at bounding box center [421, 209] width 32 height 13
